Goal: Task Accomplishment & Management: Complete application form

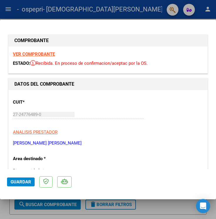
click at [62, 168] on span "Discapacidad sin recupero" at bounding box center [39, 170] width 52 height 5
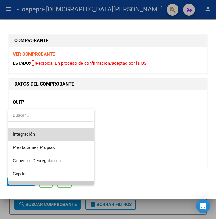
click at [66, 138] on span "Integración" at bounding box center [51, 134] width 77 height 13
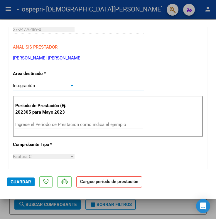
scroll to position [94, 0]
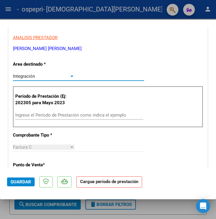
click at [105, 111] on div "Ingrese el Período de Prestación como indica el ejemplo" at bounding box center [79, 115] width 128 height 9
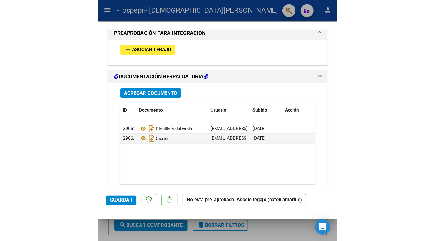
scroll to position [679, 0]
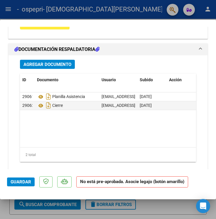
type input "202507"
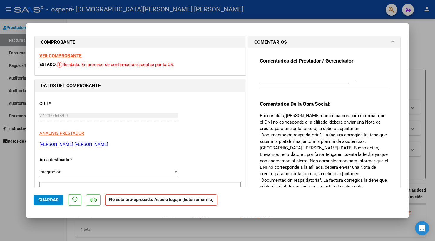
scroll to position [0, 0]
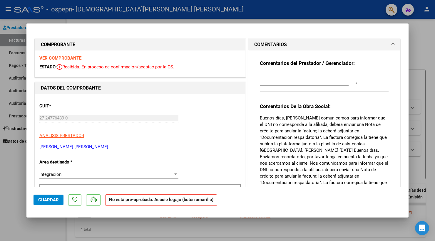
click at [216, 73] on div at bounding box center [217, 120] width 435 height 241
type input "$ 0,00"
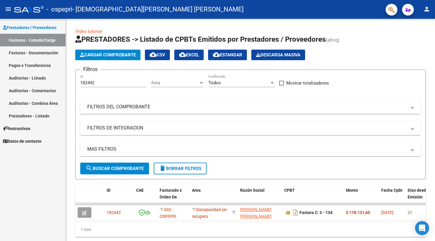
scroll to position [19, 0]
